Goal: Task Accomplishment & Management: Use online tool/utility

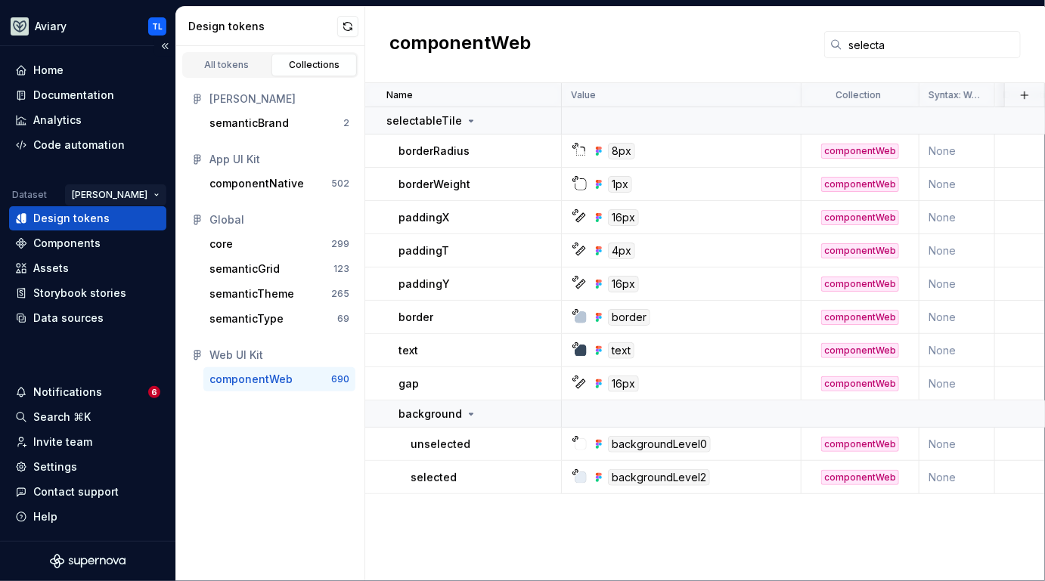
click at [145, 195] on html "Aviary TL Home Documentation Analytics Code automation Dataset [PERSON_NAME] De…" at bounding box center [522, 290] width 1045 height 581
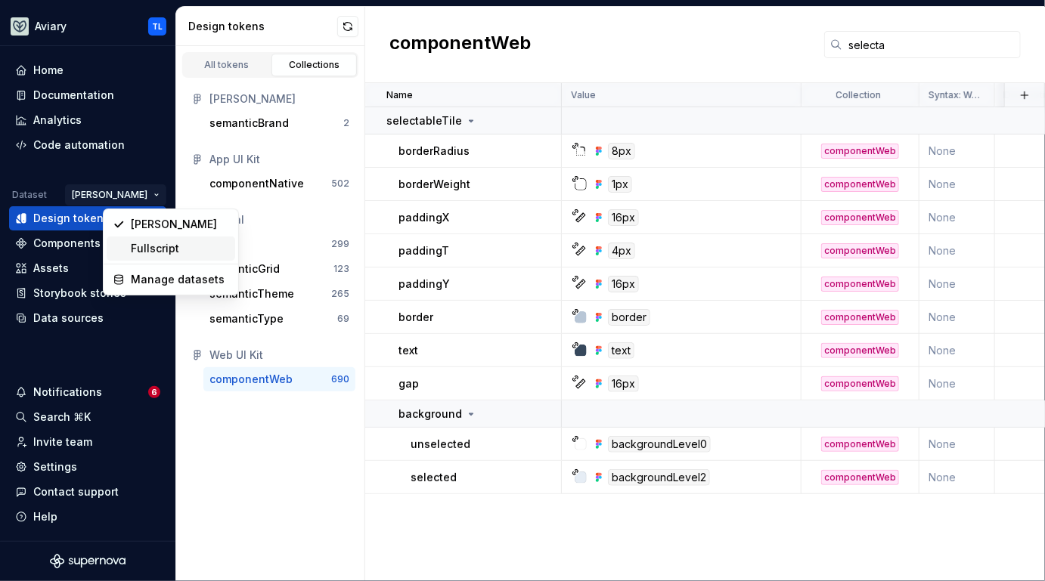
click at [167, 248] on div "Fullscript" at bounding box center [180, 248] width 98 height 15
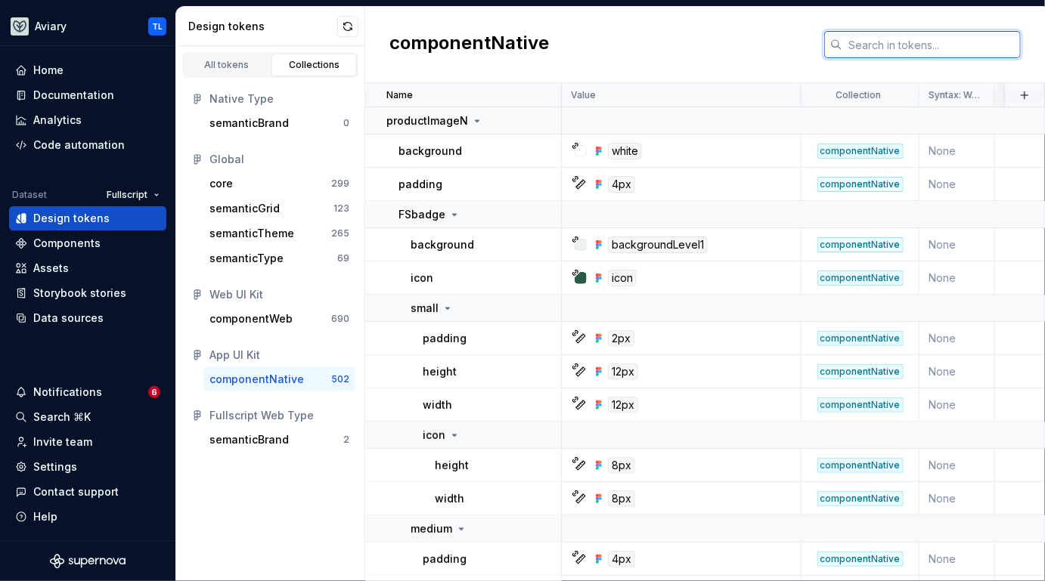
click at [894, 37] on input "text" at bounding box center [931, 44] width 178 height 27
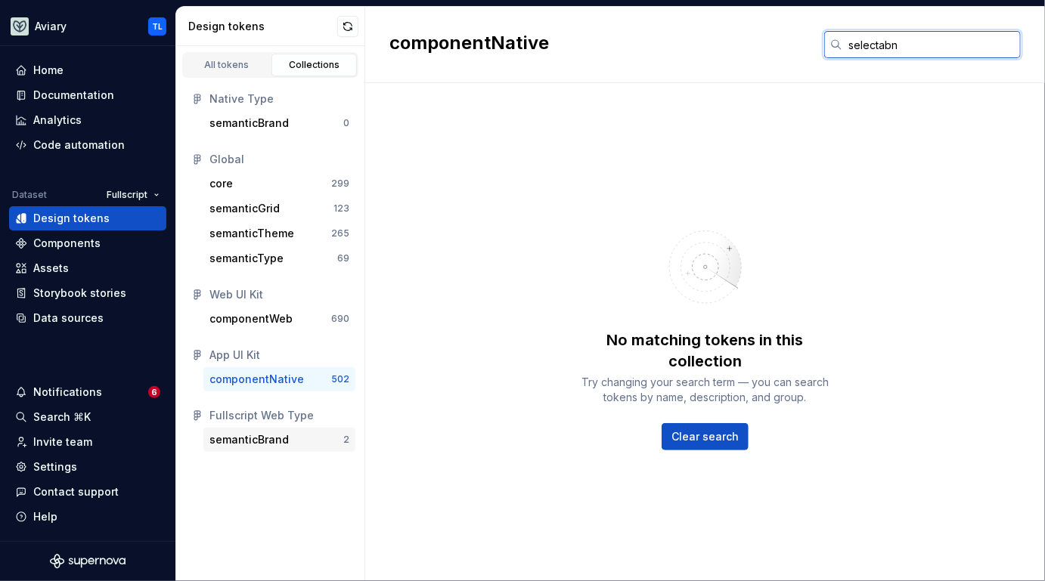
type input "selectabn"
click at [305, 448] on div "semanticBrand 2" at bounding box center [279, 440] width 152 height 24
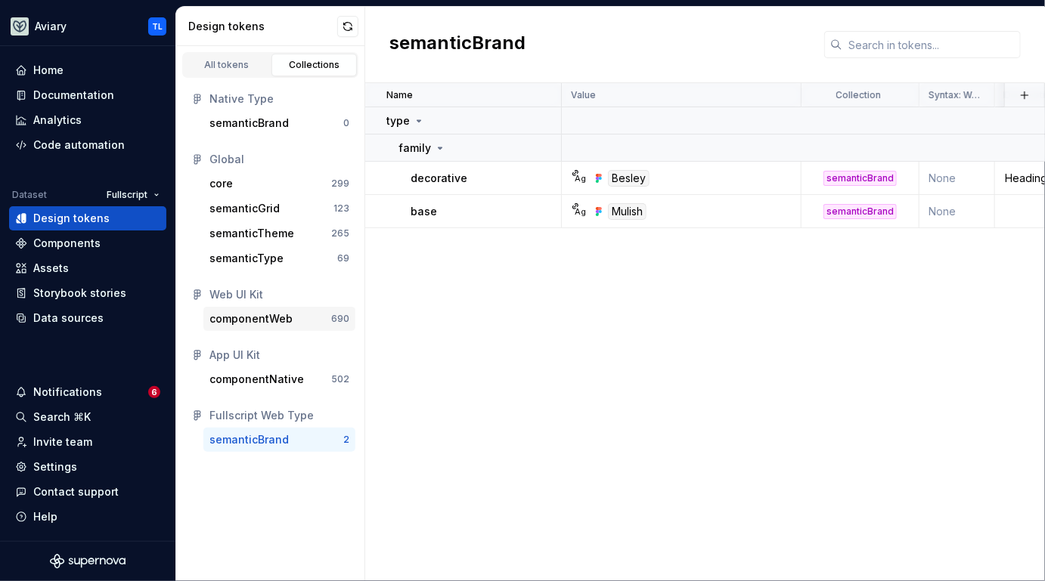
drag, startPoint x: 282, startPoint y: 353, endPoint x: 277, endPoint y: 318, distance: 35.9
click at [277, 318] on div "Native Type semanticBrand 0 Global core 299 semanticGrid 123 semanticTheme 265 …" at bounding box center [270, 269] width 188 height 383
click at [277, 318] on div "componentWeb" at bounding box center [250, 318] width 83 height 15
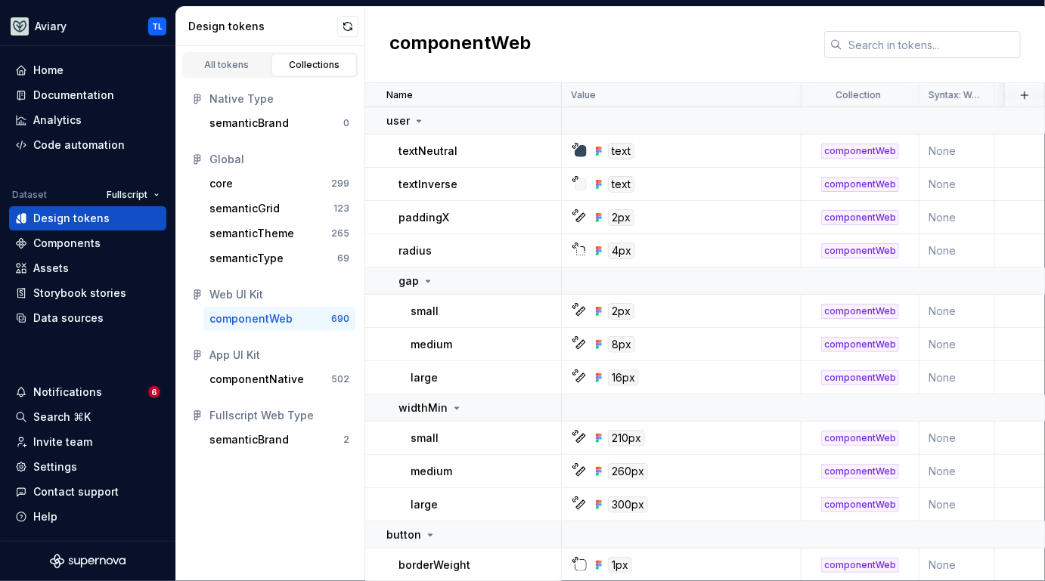
click at [863, 43] on input "text" at bounding box center [931, 44] width 178 height 27
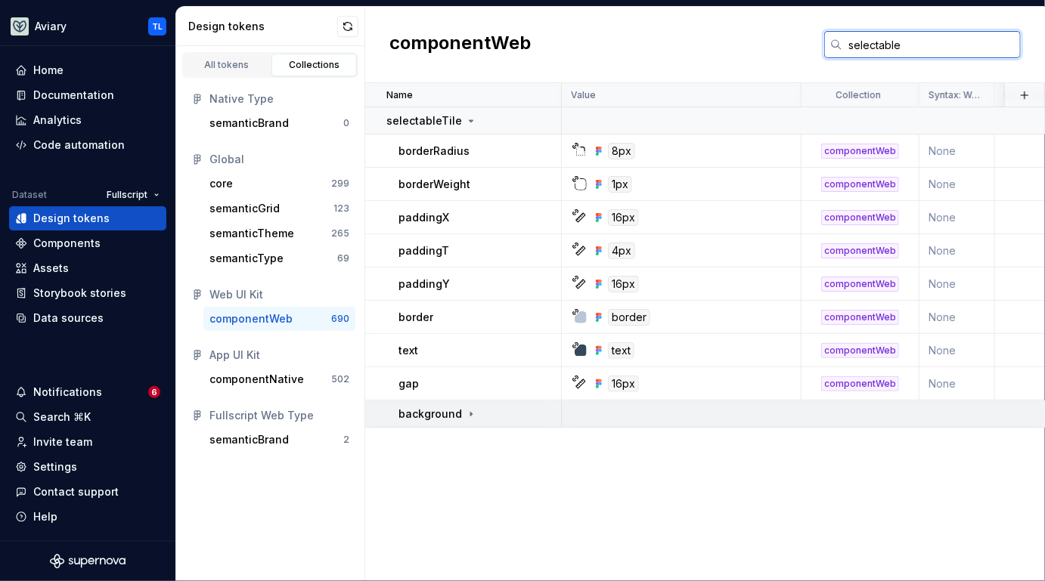
type input "selectable"
click at [459, 413] on div "background" at bounding box center [437, 414] width 79 height 15
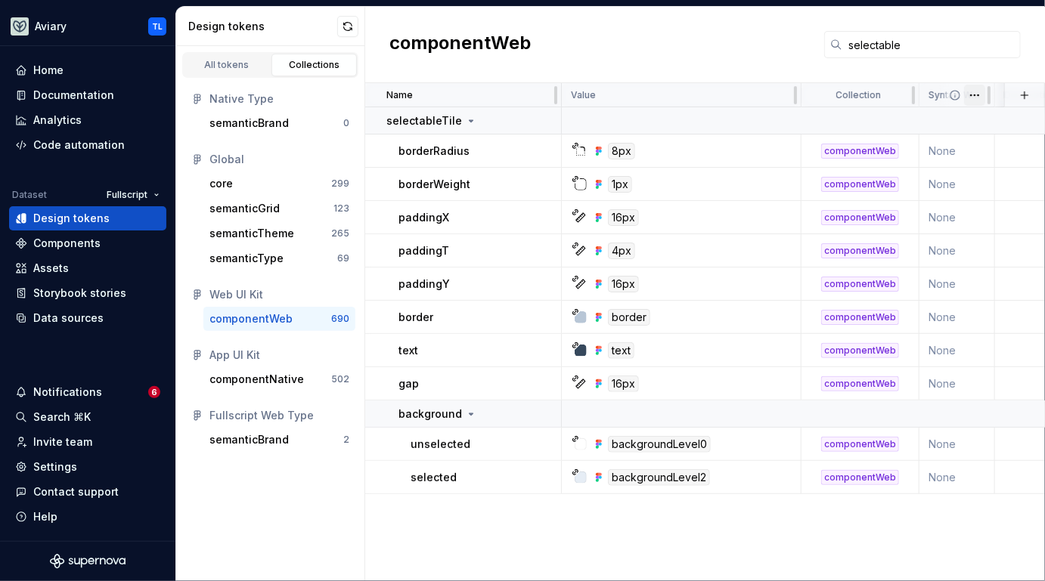
click at [971, 95] on html "Aviary TL Home Documentation Analytics Code automation Dataset Fullscript Desig…" at bounding box center [522, 290] width 1045 height 581
click at [972, 45] on html "Aviary TL Home Documentation Analytics Code automation Dataset Fullscript Desig…" at bounding box center [522, 290] width 1045 height 581
click at [70, 318] on div "Data sources" at bounding box center [68, 318] width 70 height 15
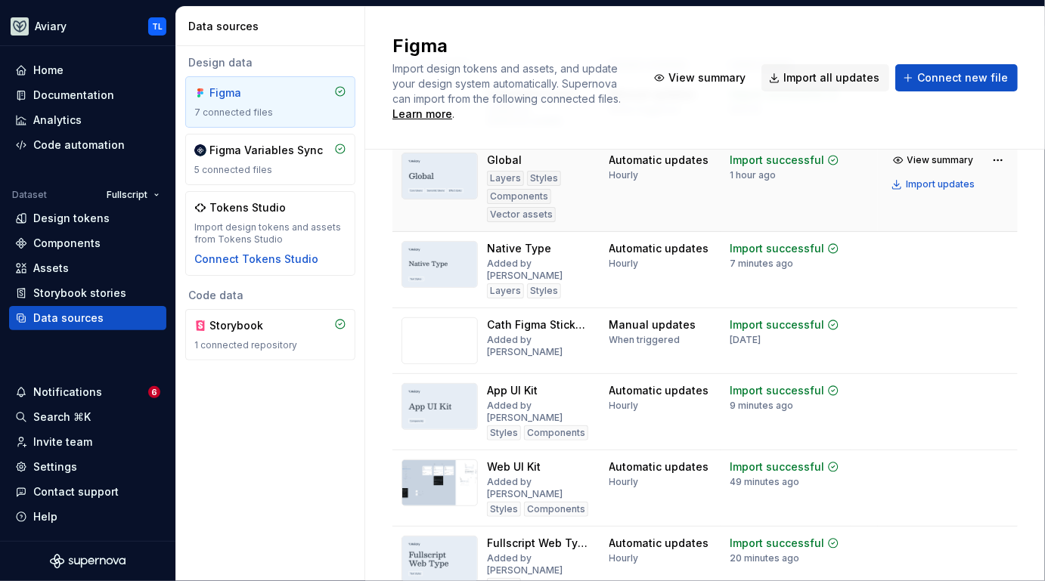
scroll to position [125, 0]
click at [816, 81] on span "Import all updates" at bounding box center [831, 77] width 96 height 15
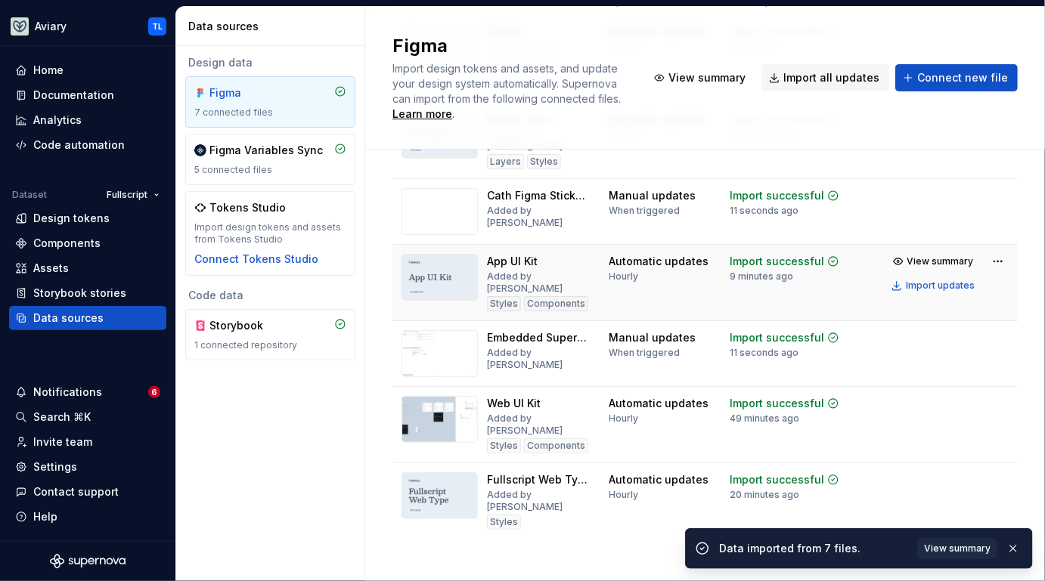
scroll to position [190, 0]
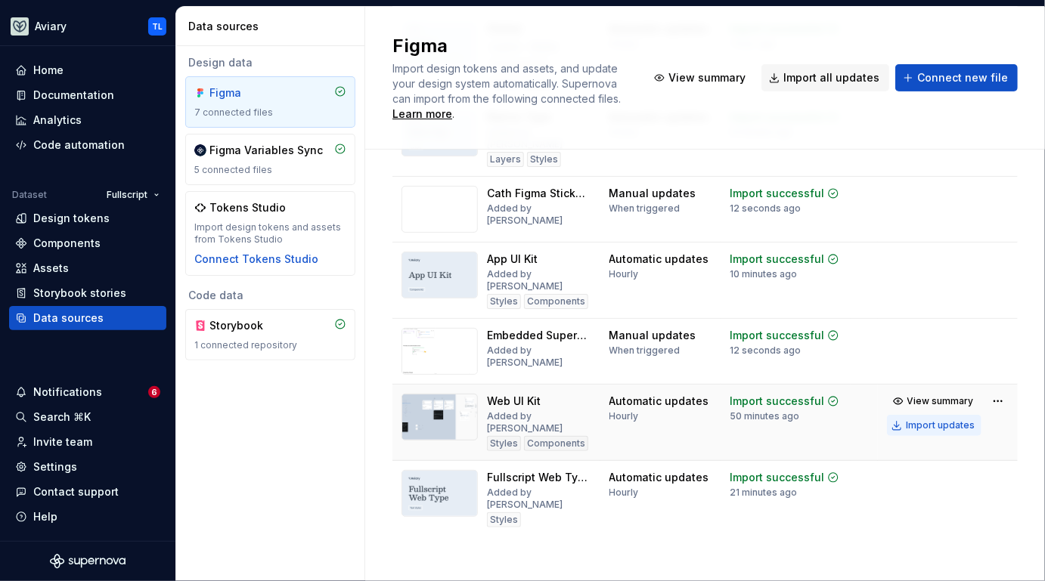
click at [906, 420] on div "Import updates" at bounding box center [940, 426] width 69 height 12
click at [909, 397] on span "View summary" at bounding box center [940, 401] width 67 height 12
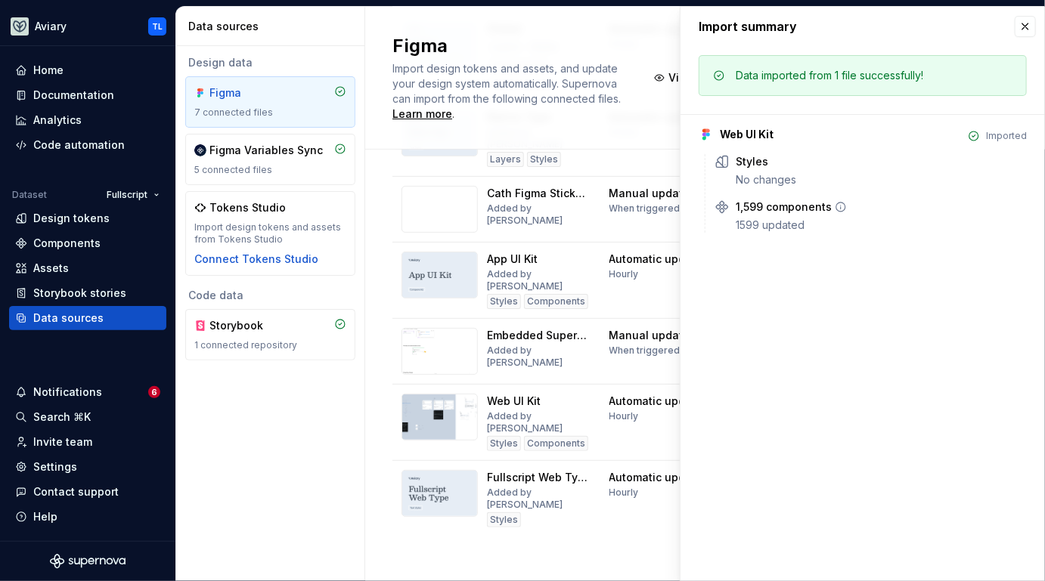
click at [790, 218] on div "1599 updated" at bounding box center [881, 225] width 291 height 15
click at [790, 228] on div "1599 updated" at bounding box center [881, 225] width 291 height 15
click at [90, 279] on div "Assets" at bounding box center [87, 268] width 157 height 24
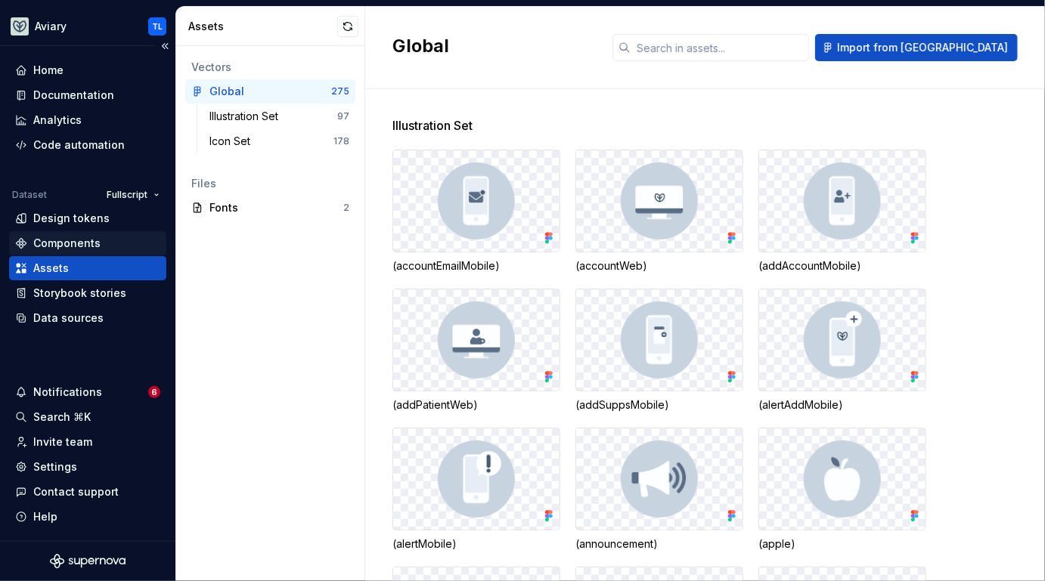
click at [75, 244] on div "Components" at bounding box center [66, 243] width 67 height 15
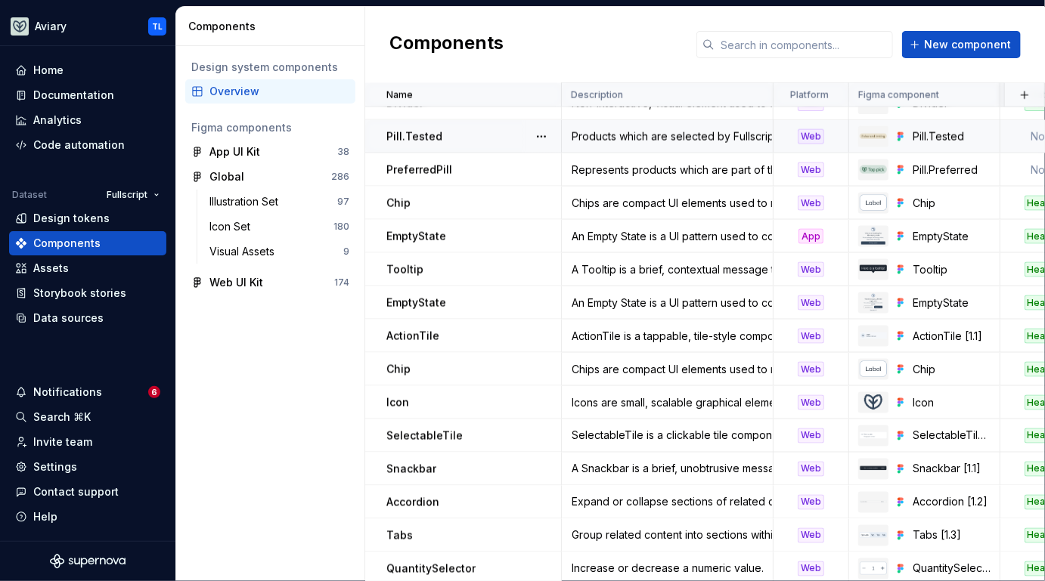
scroll to position [1196, 0]
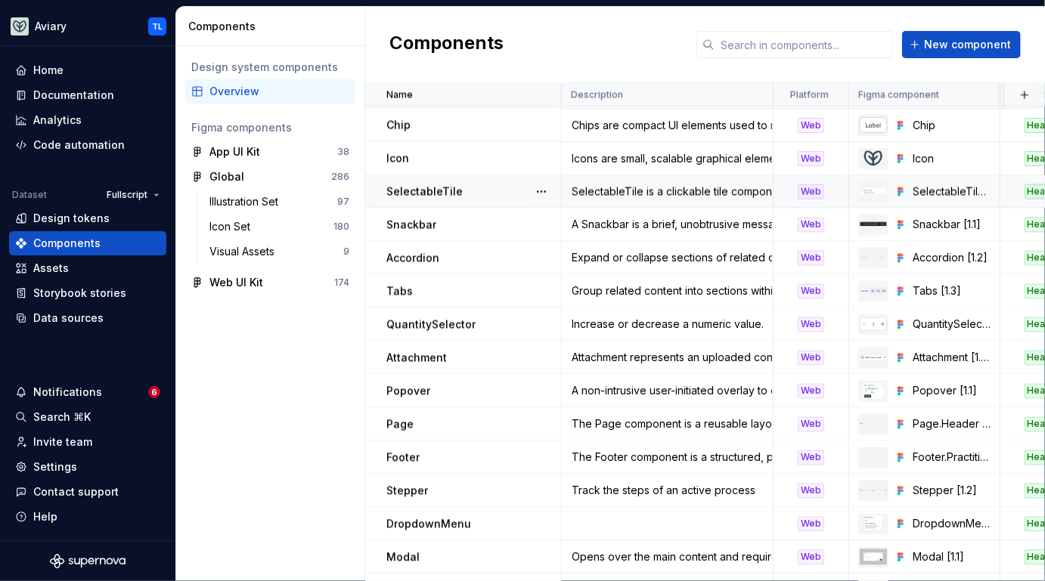
click at [441, 206] on td "SelectableTile" at bounding box center [463, 191] width 197 height 33
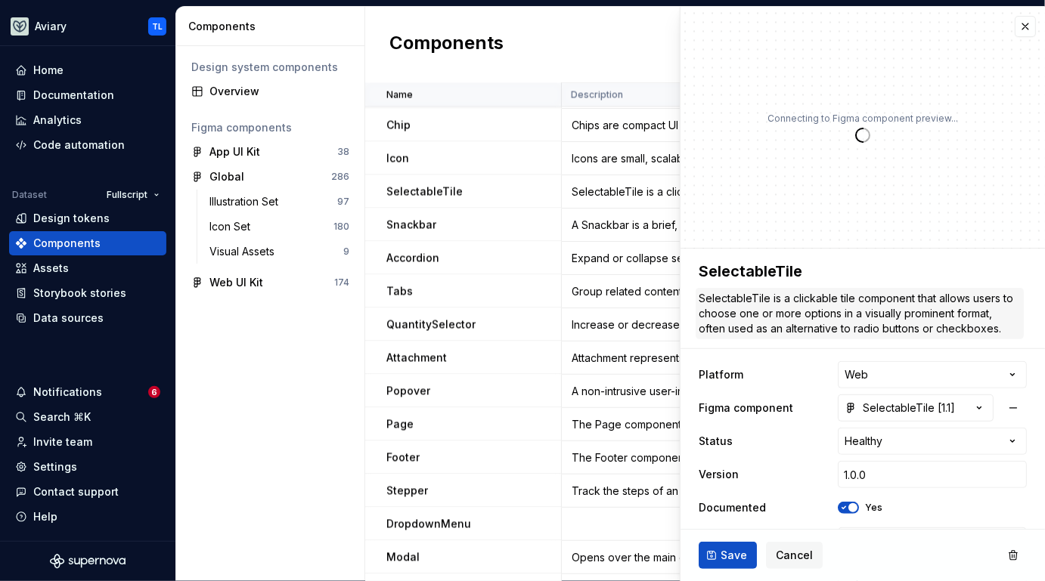
type textarea "*"
click at [116, 219] on div "Design tokens" at bounding box center [87, 218] width 145 height 15
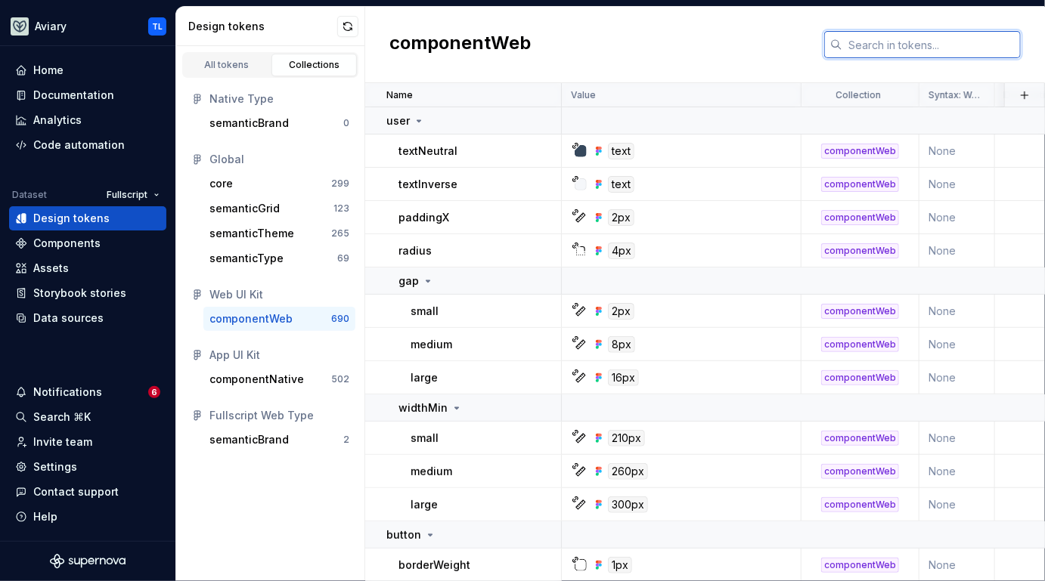
click at [888, 48] on input "text" at bounding box center [931, 44] width 178 height 27
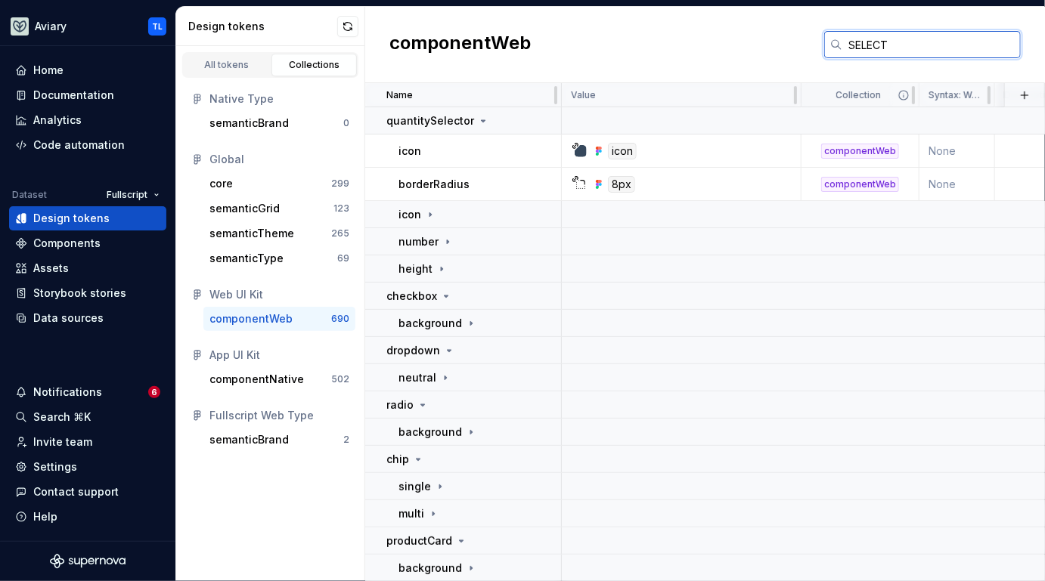
type input "selectable"
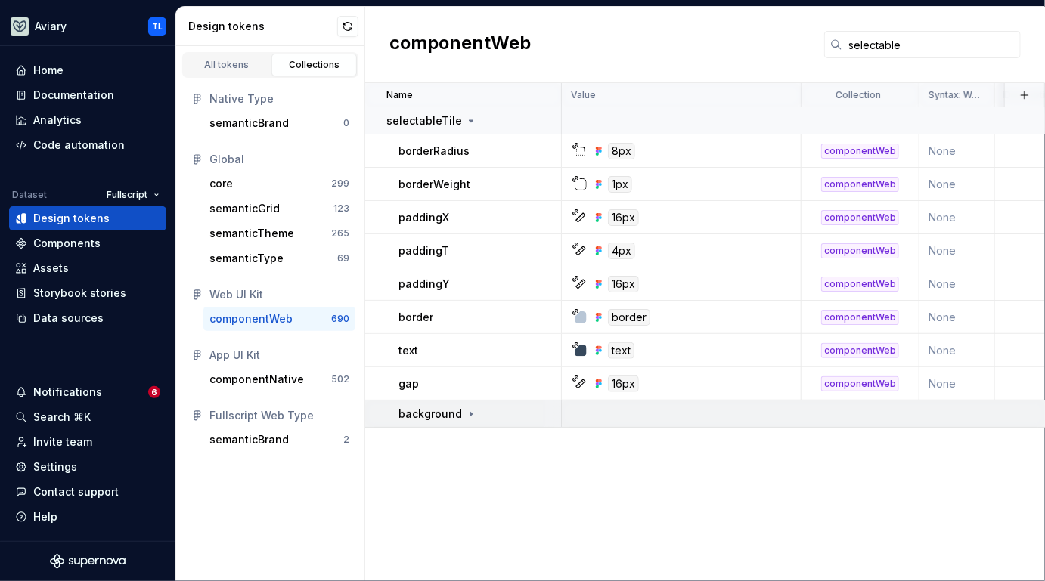
click at [465, 413] on icon at bounding box center [471, 414] width 12 height 12
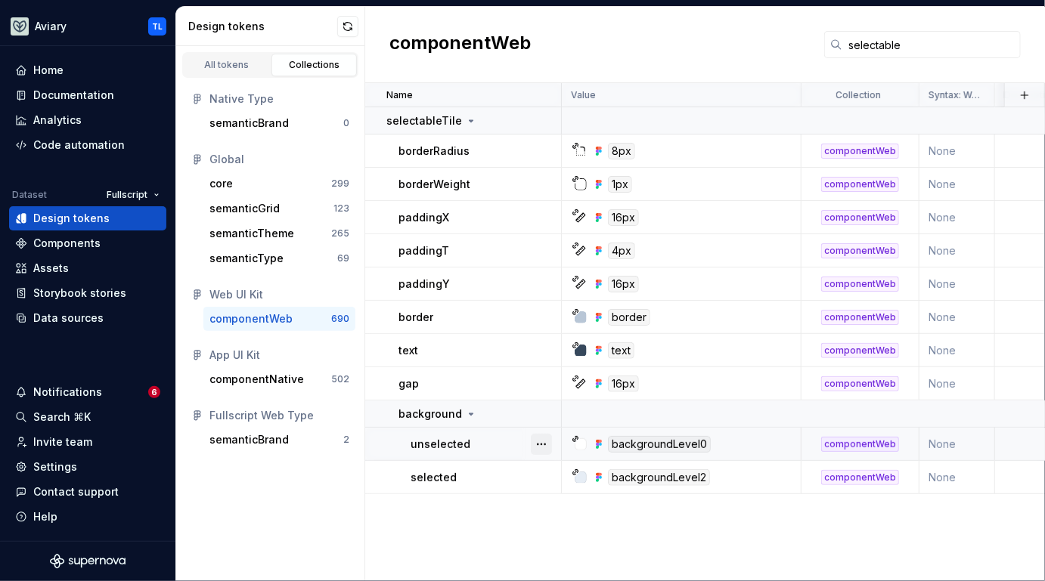
click at [543, 445] on button "button" at bounding box center [541, 444] width 21 height 21
click at [560, 475] on div "Open detail" at bounding box center [608, 473] width 98 height 15
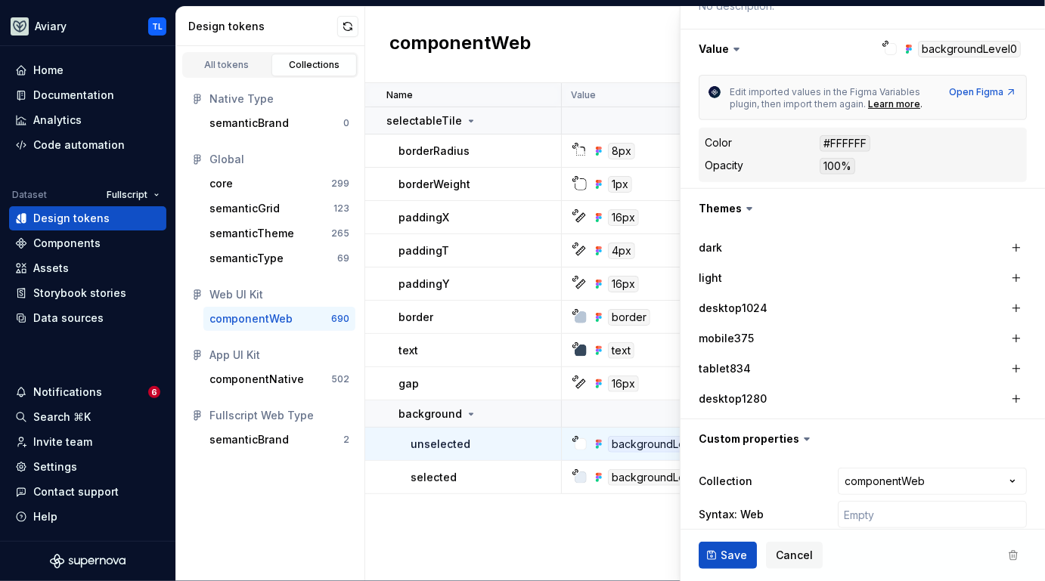
scroll to position [279, 0]
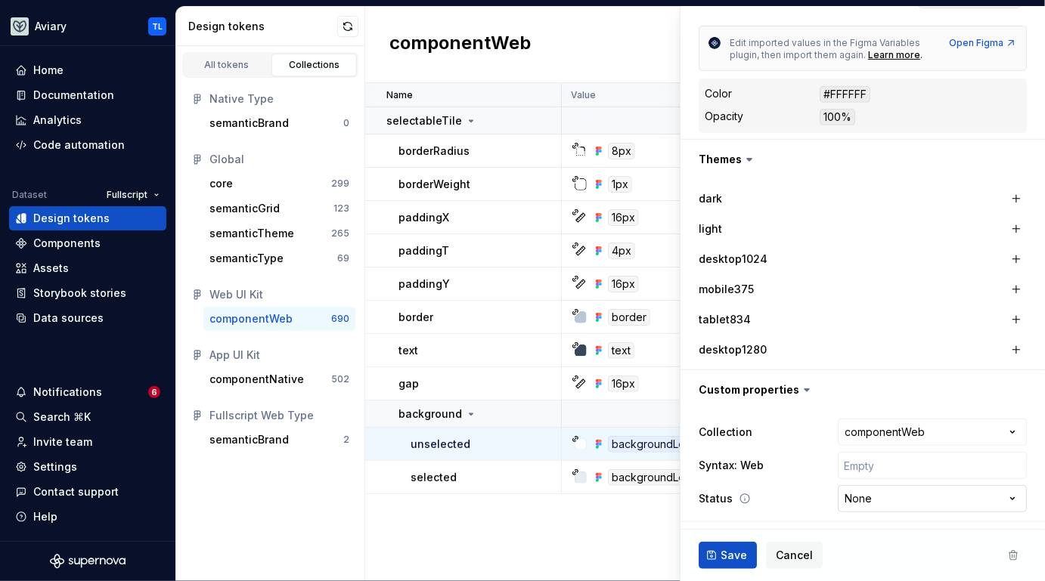
click at [853, 497] on html "Aviary TL Home Documentation Analytics Code automation Dataset Fullscript Desig…" at bounding box center [522, 290] width 1045 height 581
click at [817, 519] on html "Aviary TL Home Documentation Analytics Code automation Dataset Fullscript Desig…" at bounding box center [522, 290] width 1045 height 581
type textarea "*"
